Goal: Task Accomplishment & Management: Manage account settings

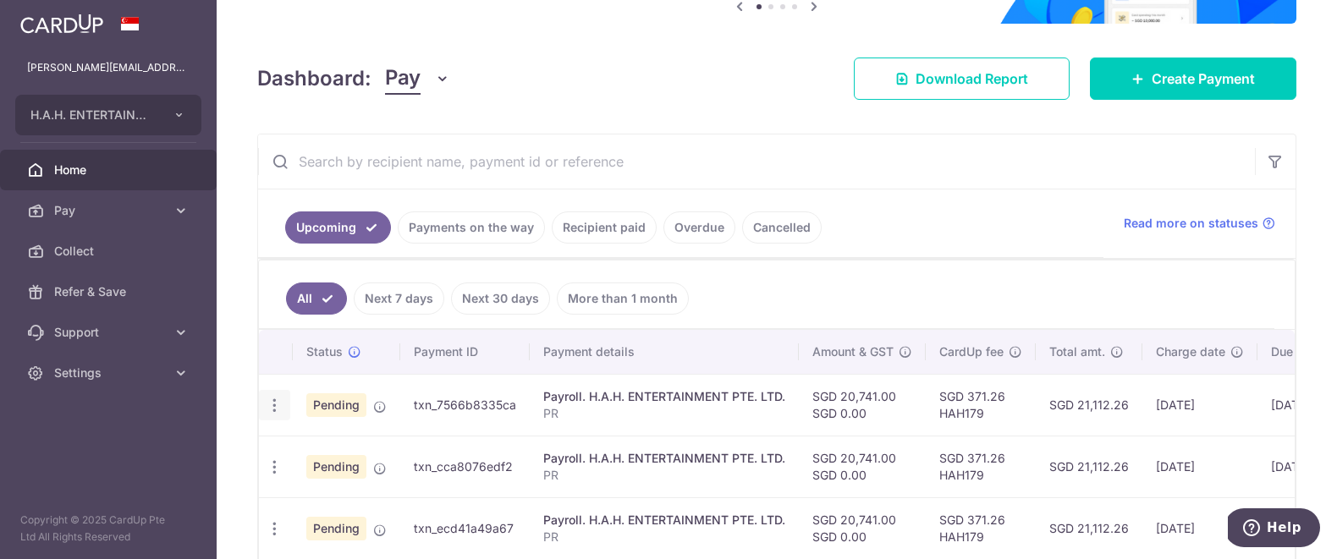
click at [267, 413] on icon "button" at bounding box center [275, 406] width 18 height 18
click at [321, 452] on span "Update payment" at bounding box center [364, 452] width 115 height 20
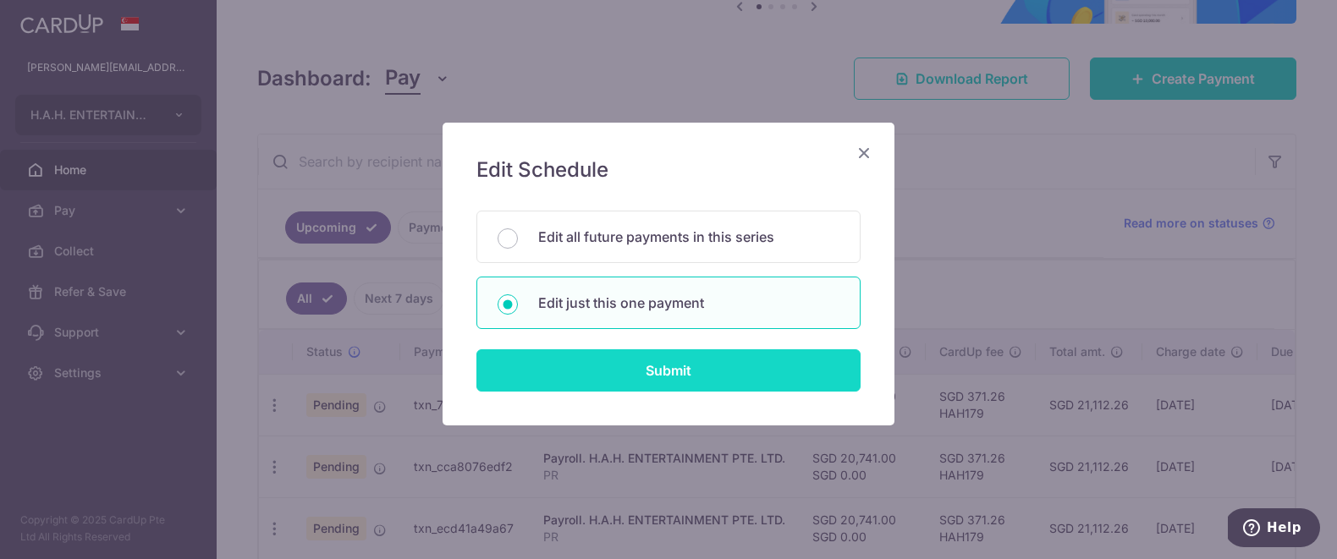
click at [706, 362] on input "Submit" at bounding box center [668, 370] width 384 height 42
radio input "true"
type input "20,741.00"
type input "[DATE]"
type input "PR"
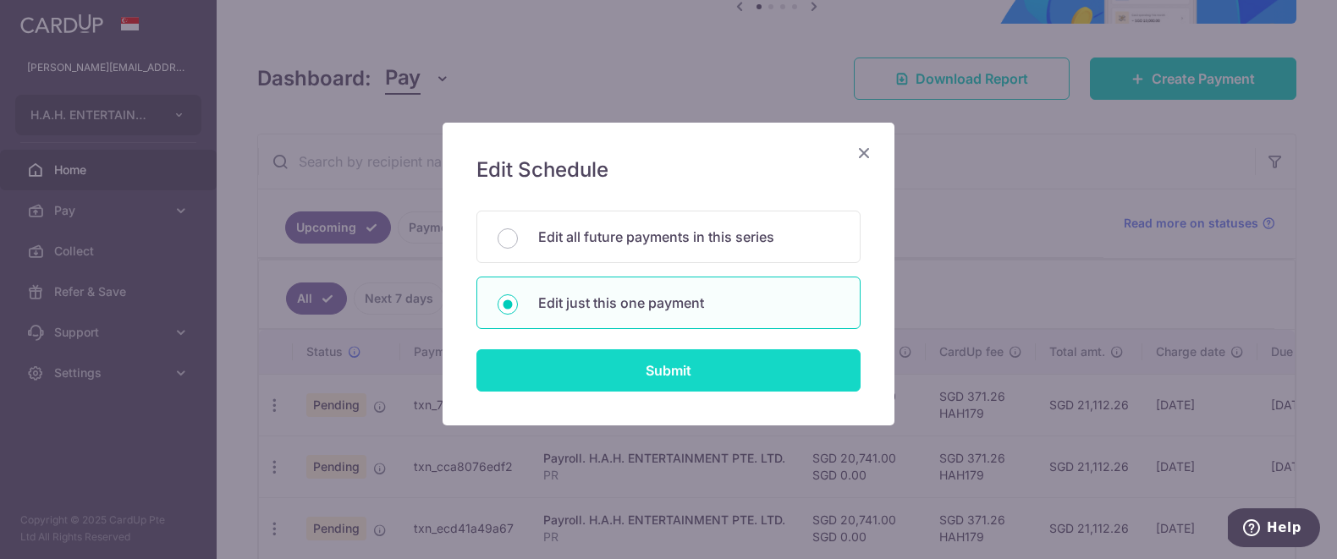
type input "Payroll"
type input "HAH179"
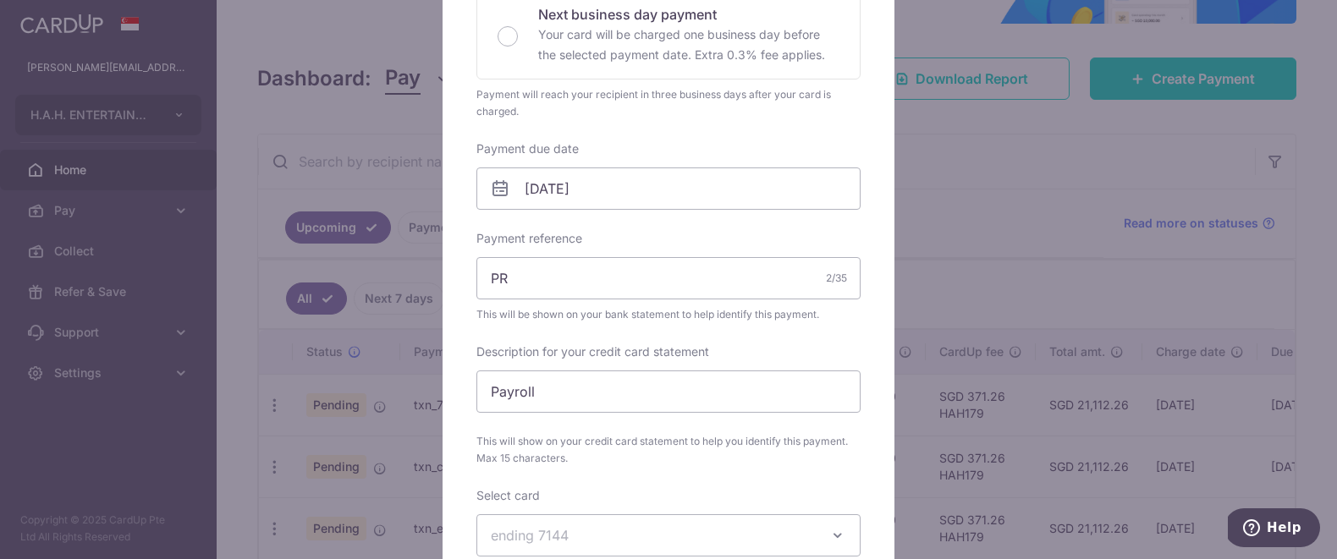
scroll to position [393, 0]
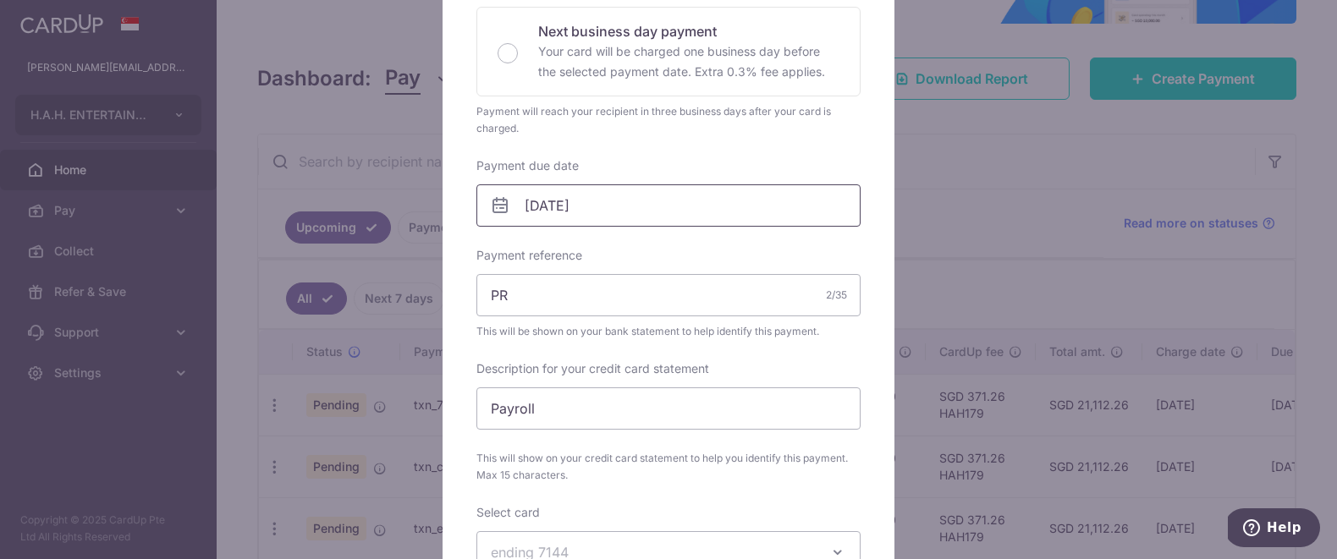
click at [653, 212] on input "[DATE]" at bounding box center [668, 205] width 384 height 42
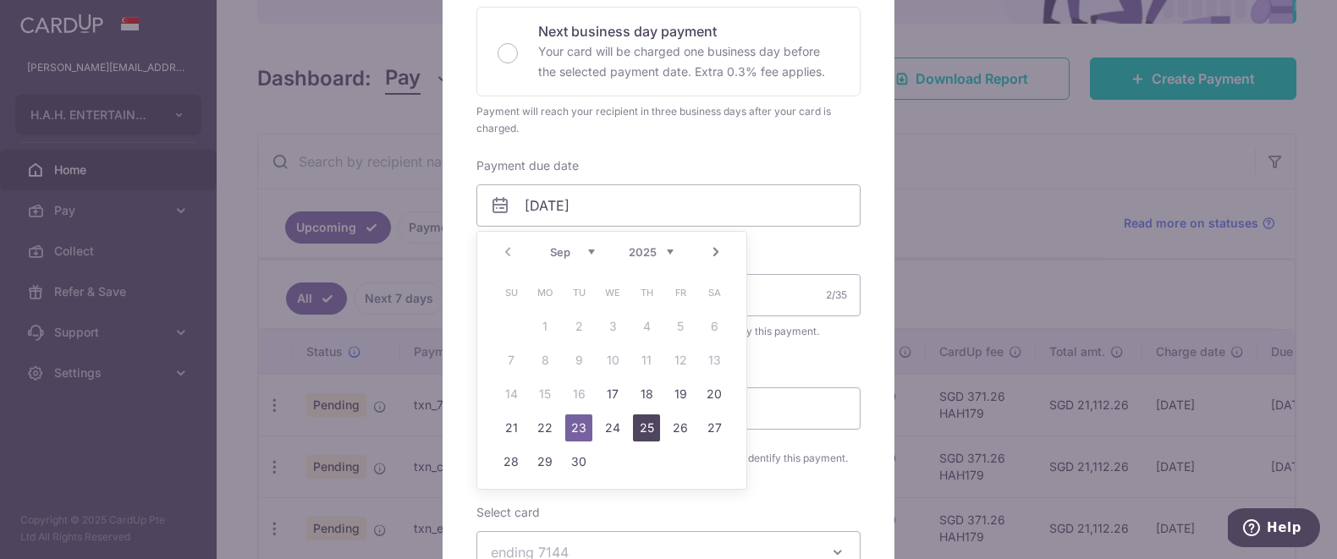
click at [646, 424] on link "25" at bounding box center [646, 428] width 27 height 27
type input "[DATE]"
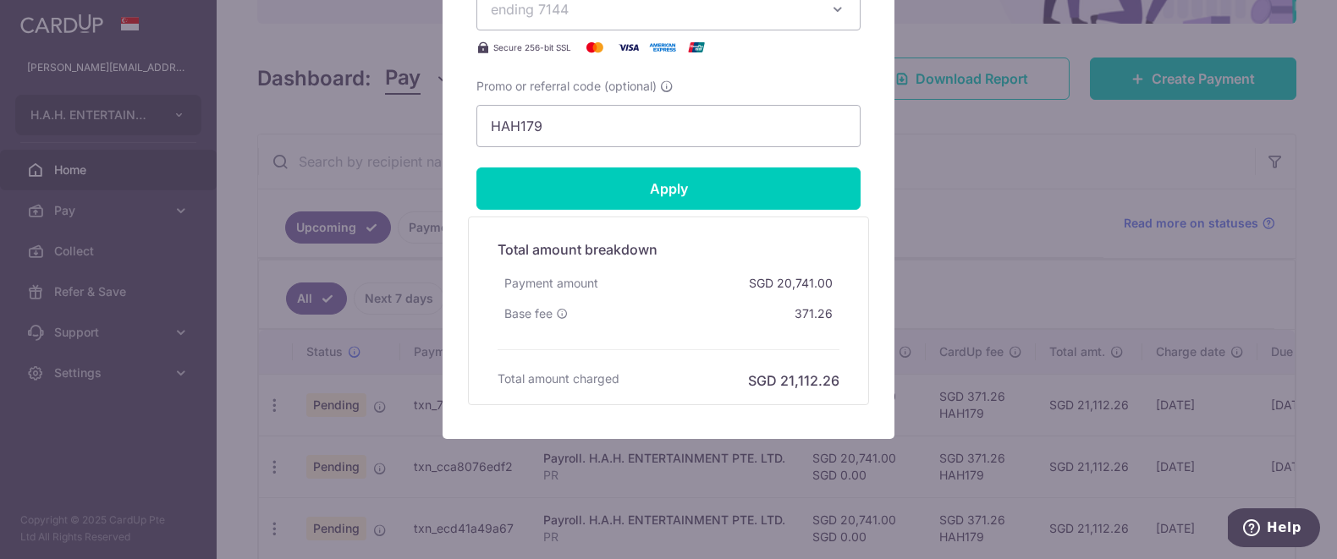
scroll to position [964, 0]
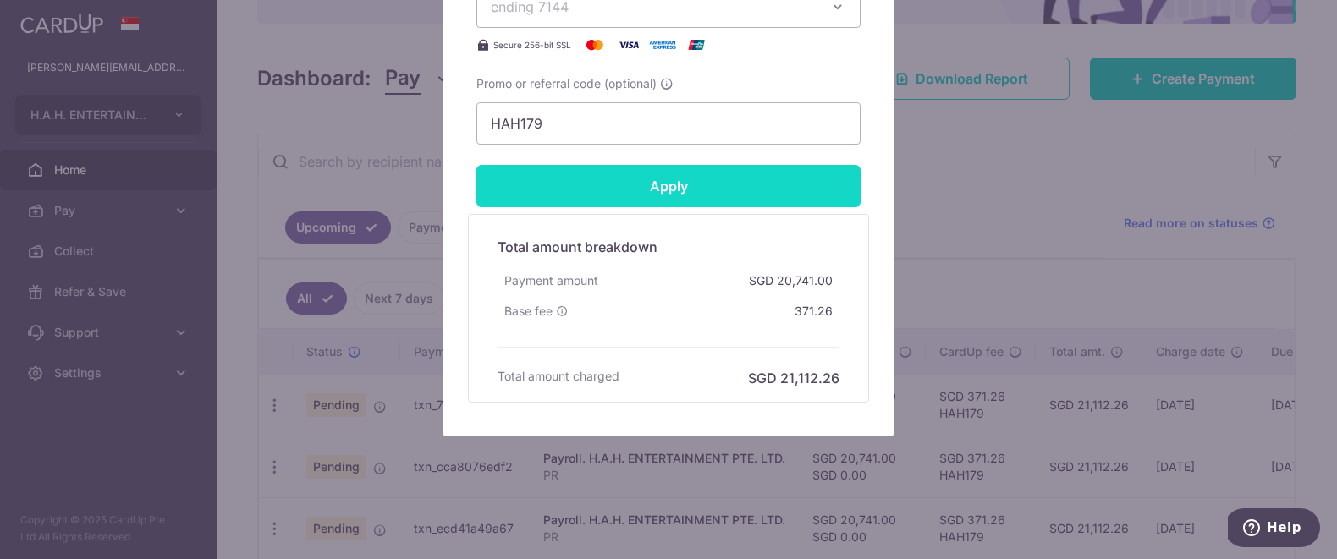
click at [549, 196] on input "Apply" at bounding box center [668, 186] width 384 height 42
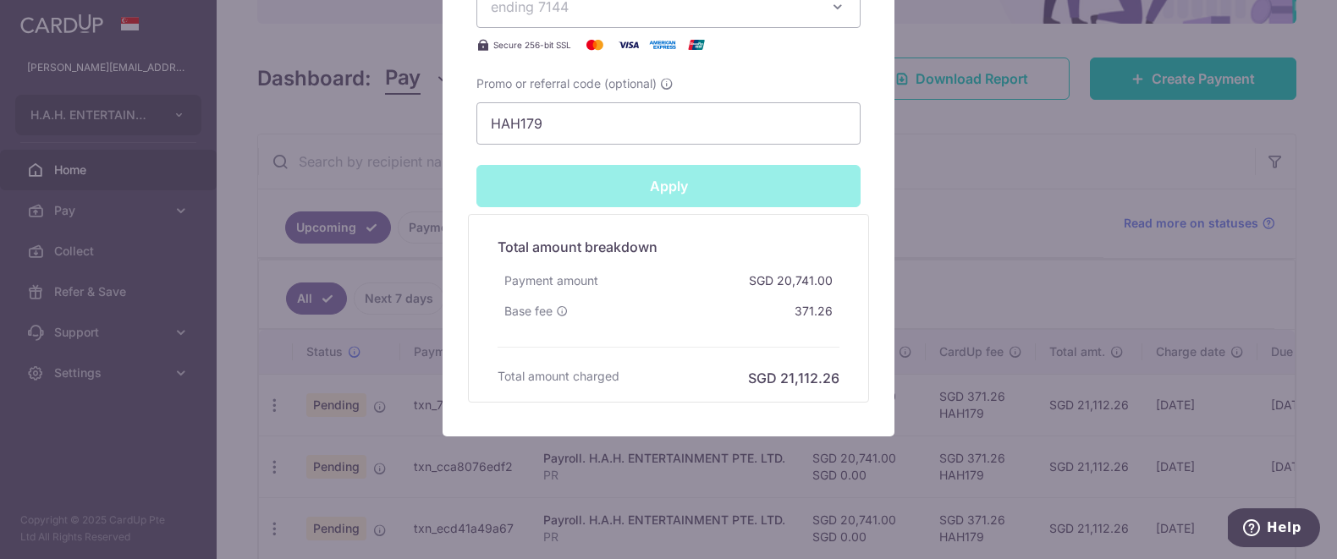
type input "Successfully Applied"
